Goal: Task Accomplishment & Management: Manage account settings

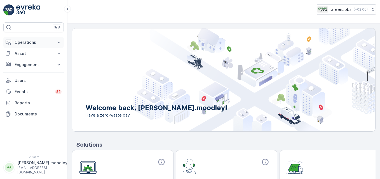
click at [60, 41] on icon at bounding box center [59, 43] width 6 height 6
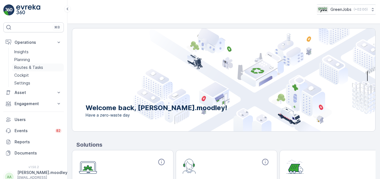
click at [23, 66] on p "Routes & Tasks" at bounding box center [28, 68] width 29 height 6
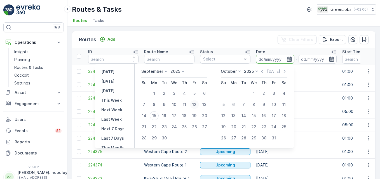
click at [197, 103] on div "12" at bounding box center [194, 104] width 9 height 9
type input "[DATE]"
click at [197, 103] on div "12" at bounding box center [194, 104] width 9 height 9
type input "[DATE]"
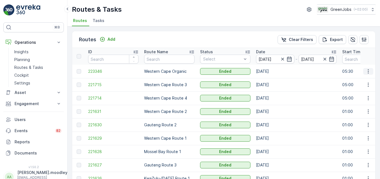
click at [271, 70] on icon "button" at bounding box center [368, 72] width 6 height 6
click at [271, 79] on span "See More Details" at bounding box center [355, 80] width 32 height 6
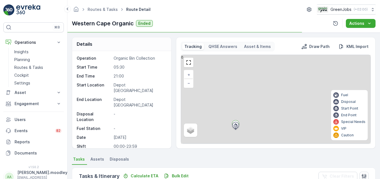
scroll to position [109, 0]
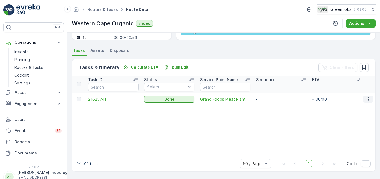
click at [271, 97] on icon "button" at bounding box center [368, 100] width 6 height 6
click at [271, 107] on span "See More Details" at bounding box center [361, 108] width 32 height 6
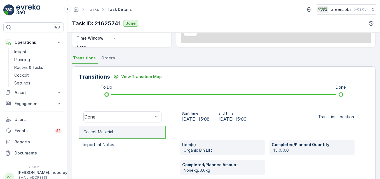
scroll to position [173, 0]
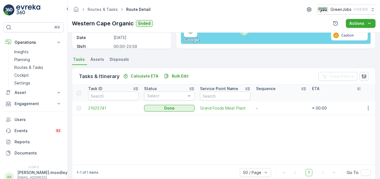
scroll to position [109, 0]
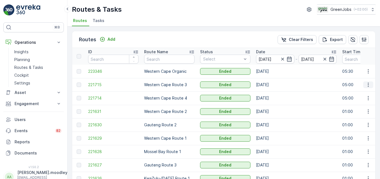
click at [271, 86] on icon "button" at bounding box center [368, 85] width 6 height 6
click at [271, 94] on span "See More Details" at bounding box center [355, 94] width 32 height 6
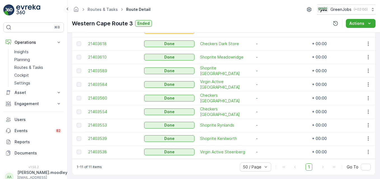
scroll to position [196, 0]
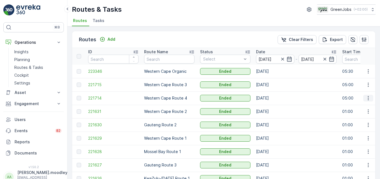
click at [271, 97] on icon "button" at bounding box center [368, 99] width 6 height 6
click at [271, 108] on span "See More Details" at bounding box center [355, 107] width 32 height 6
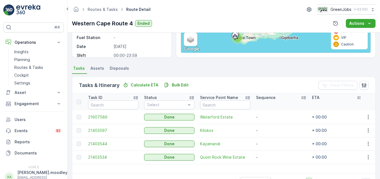
scroll to position [109, 0]
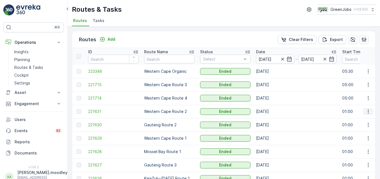
click at [271, 112] on icon "button" at bounding box center [368, 112] width 6 height 6
click at [271, 119] on span "See More Details" at bounding box center [355, 120] width 32 height 6
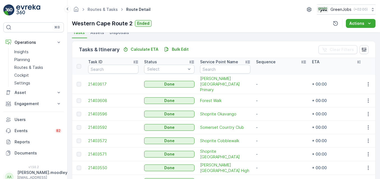
scroll to position [183, 0]
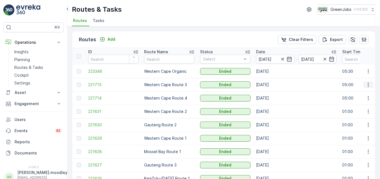
click at [271, 85] on icon "button" at bounding box center [368, 85] width 6 height 6
click at [271, 92] on span "See More Details" at bounding box center [355, 94] width 32 height 6
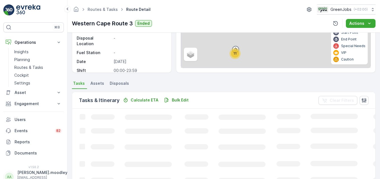
scroll to position [109, 0]
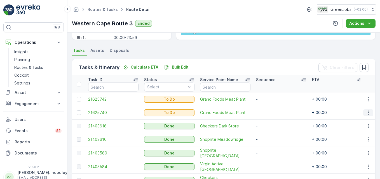
click at [271, 113] on button "button" at bounding box center [368, 113] width 10 height 7
click at [271, 145] on span "Remove from Route" at bounding box center [359, 145] width 38 height 6
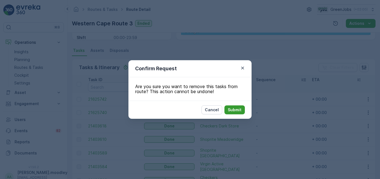
click at [235, 110] on p "Submit" at bounding box center [235, 110] width 14 height 6
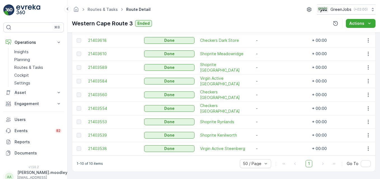
scroll to position [183, 0]
